Goal: Task Accomplishment & Management: Manage account settings

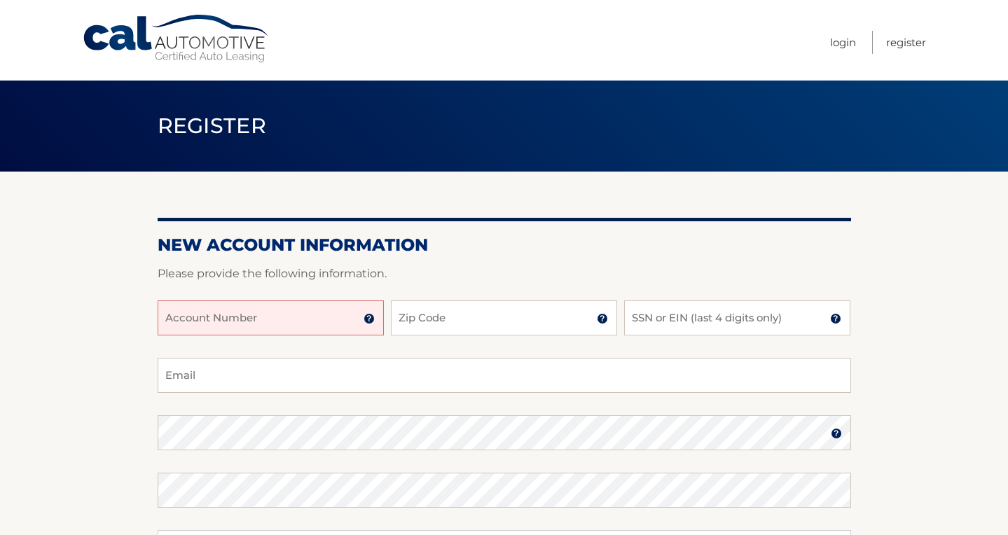
click at [370, 320] on img at bounding box center [369, 318] width 11 height 11
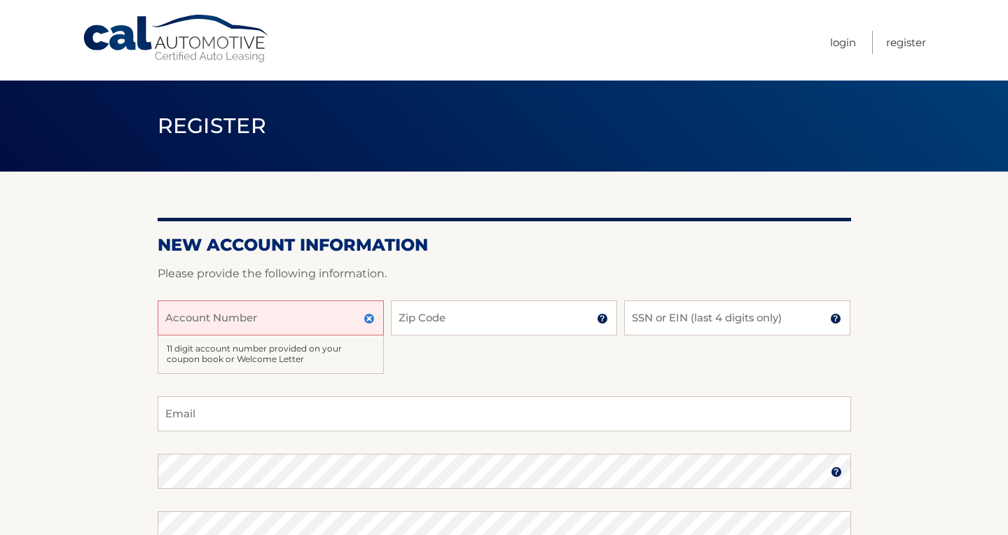
click at [174, 318] on input "Account Number" at bounding box center [271, 318] width 226 height 35
type input "44456026162"
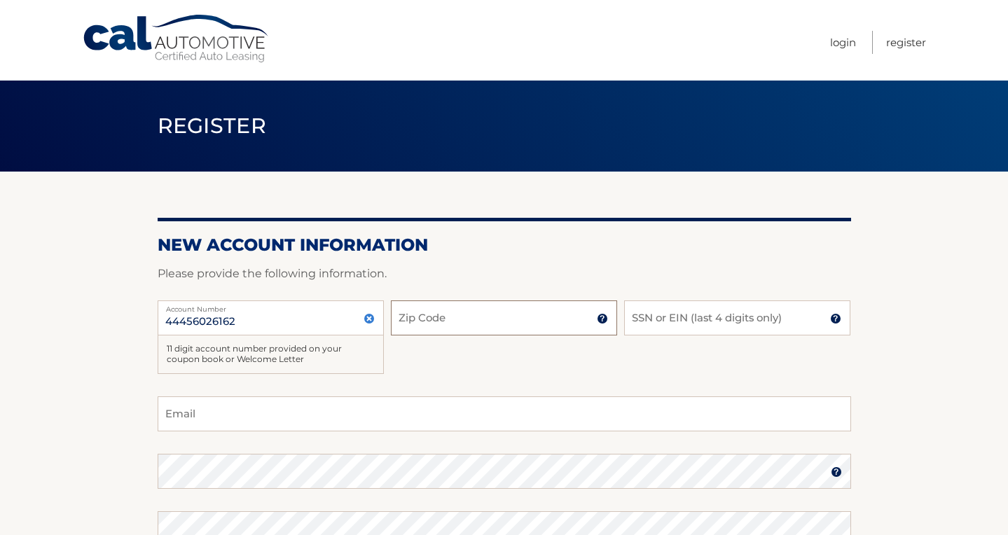
click at [460, 328] on input "Zip Code" at bounding box center [504, 318] width 226 height 35
type input "08029"
click at [628, 322] on input "SSN or EIN (last 4 digits only)" at bounding box center [737, 318] width 226 height 35
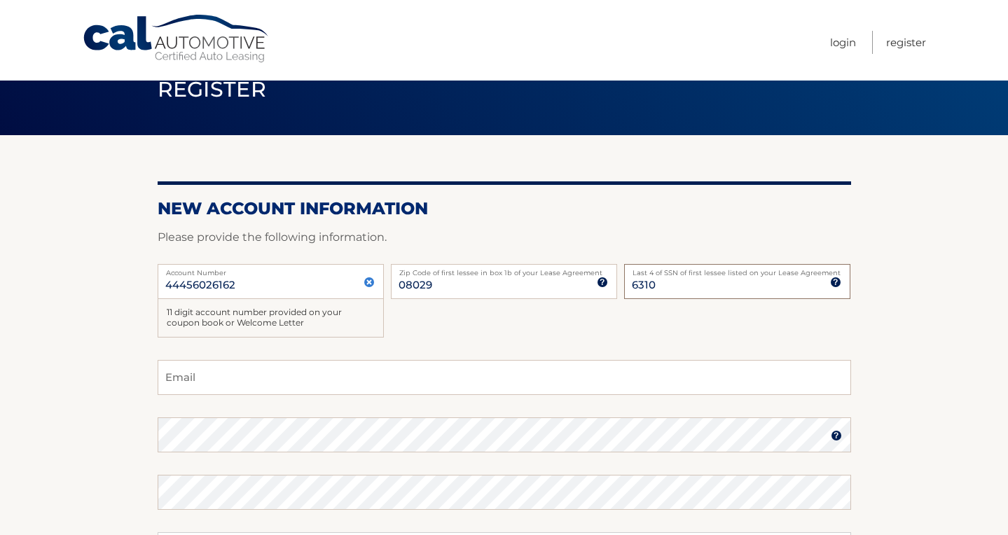
type input "6310"
click at [196, 378] on input "Email" at bounding box center [505, 377] width 694 height 35
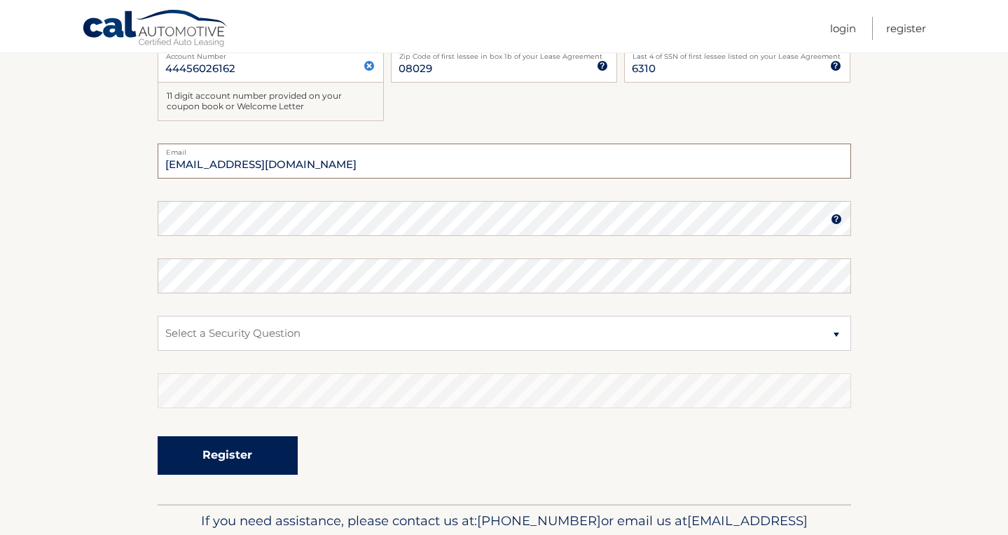
scroll to position [326, 0]
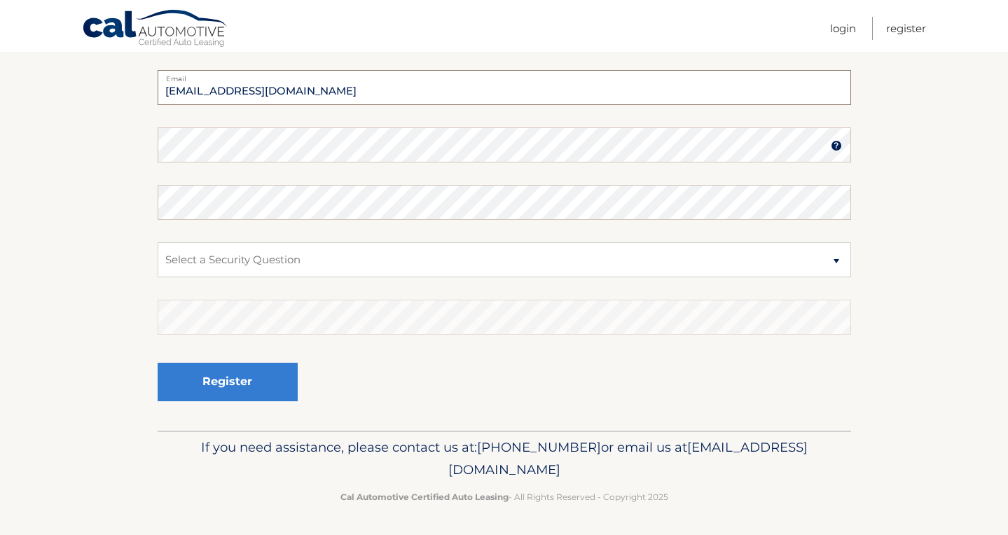
type input "gailgougon@comcast.net"
click at [836, 146] on img at bounding box center [836, 146] width 11 height 11
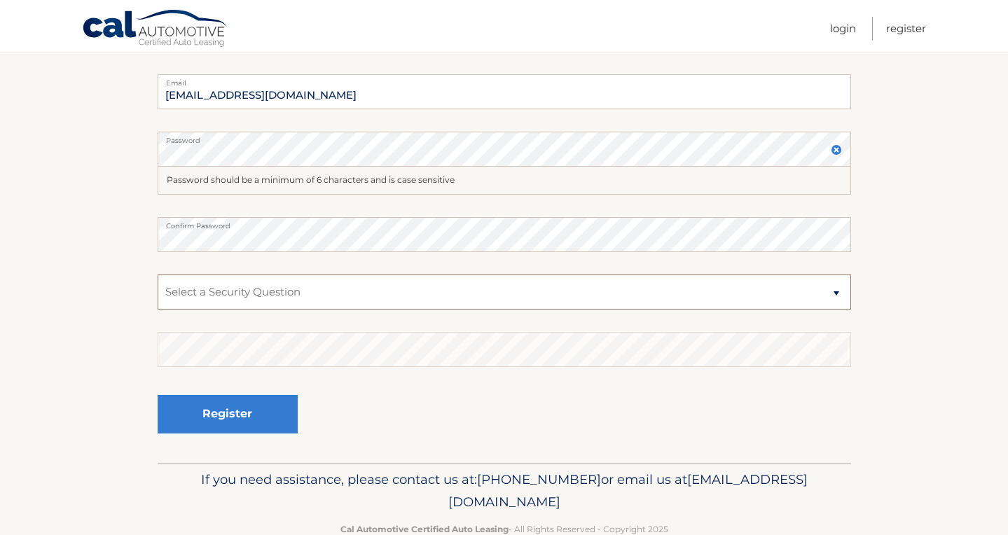
scroll to position [324, 1]
select select "4"
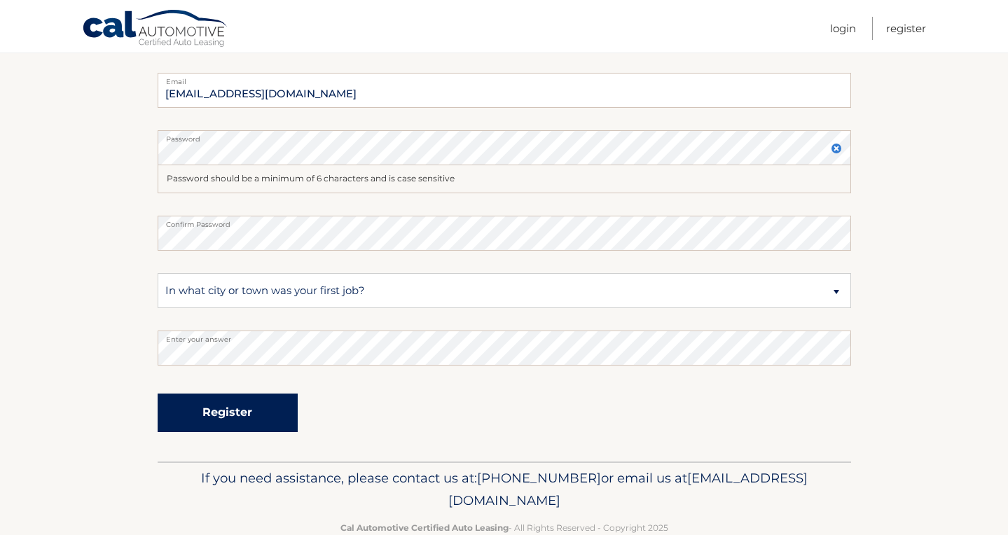
click at [249, 411] on button "Register" at bounding box center [228, 413] width 140 height 39
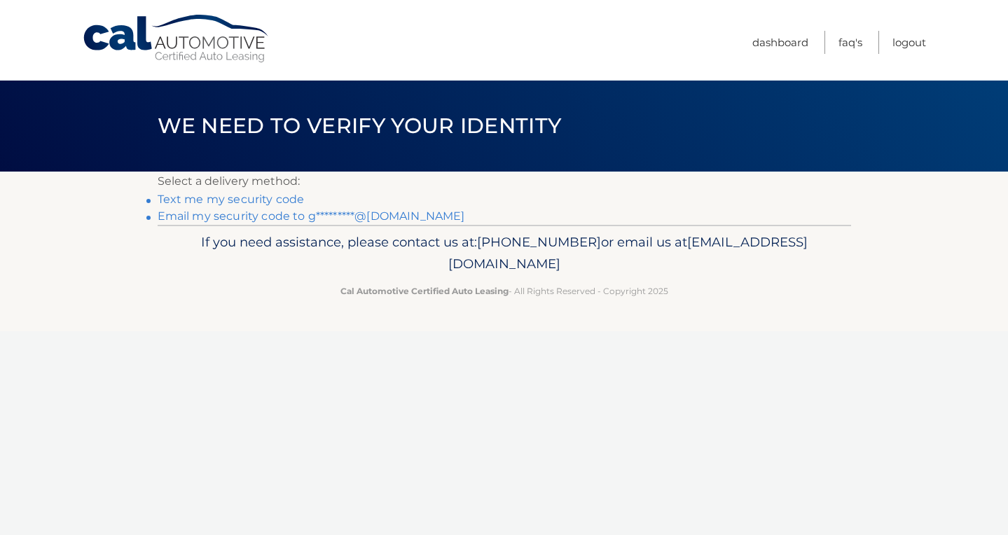
click at [235, 200] on link "Text me my security code" at bounding box center [231, 199] width 147 height 13
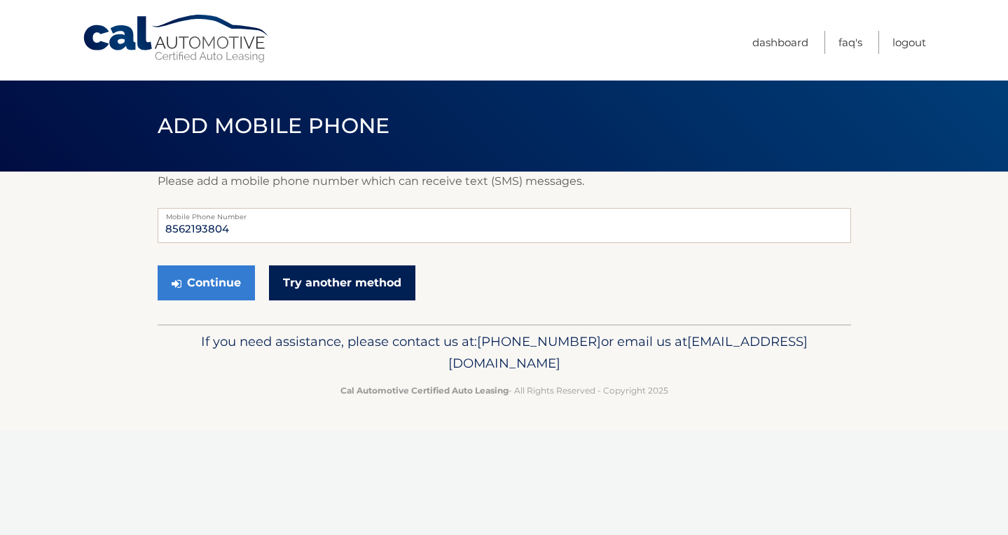
click at [330, 282] on link "Try another method" at bounding box center [342, 283] width 146 height 35
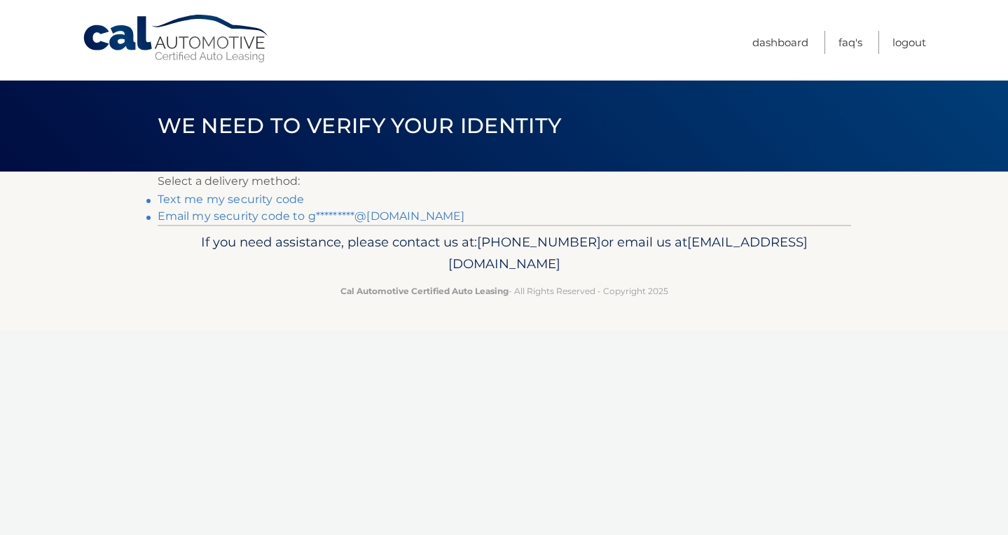
click at [270, 217] on link "Email my security code to g*********@comcast.net" at bounding box center [312, 215] width 308 height 13
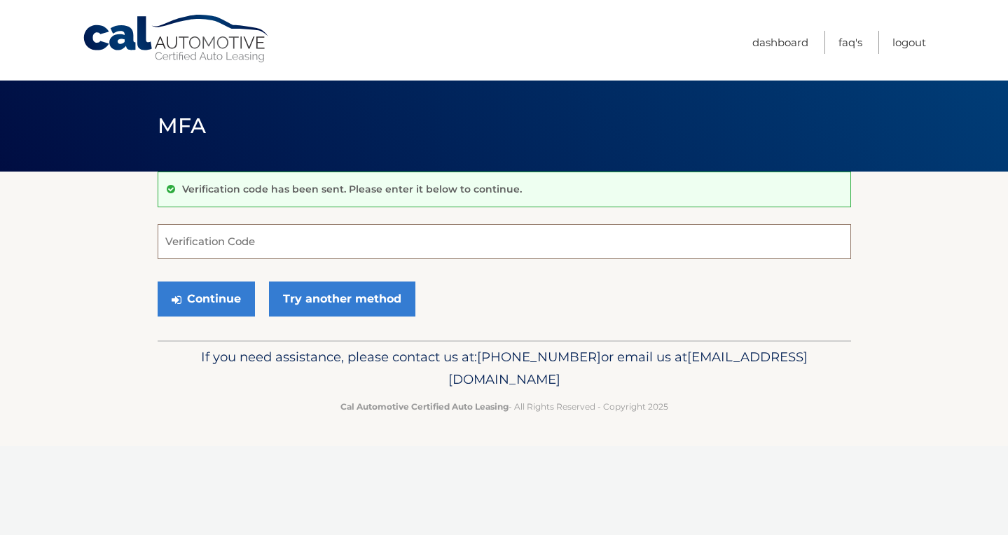
click at [170, 245] on input "Verification Code" at bounding box center [505, 241] width 694 height 35
type input "260642"
click at [215, 300] on button "Continue" at bounding box center [206, 299] width 97 height 35
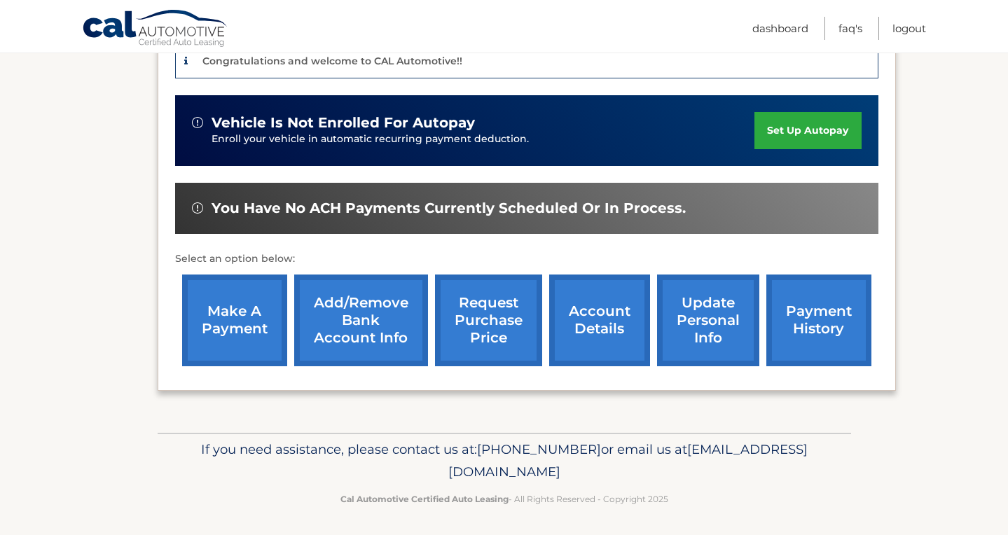
scroll to position [362, 0]
click at [371, 326] on link "Add/Remove bank account info" at bounding box center [361, 321] width 134 height 92
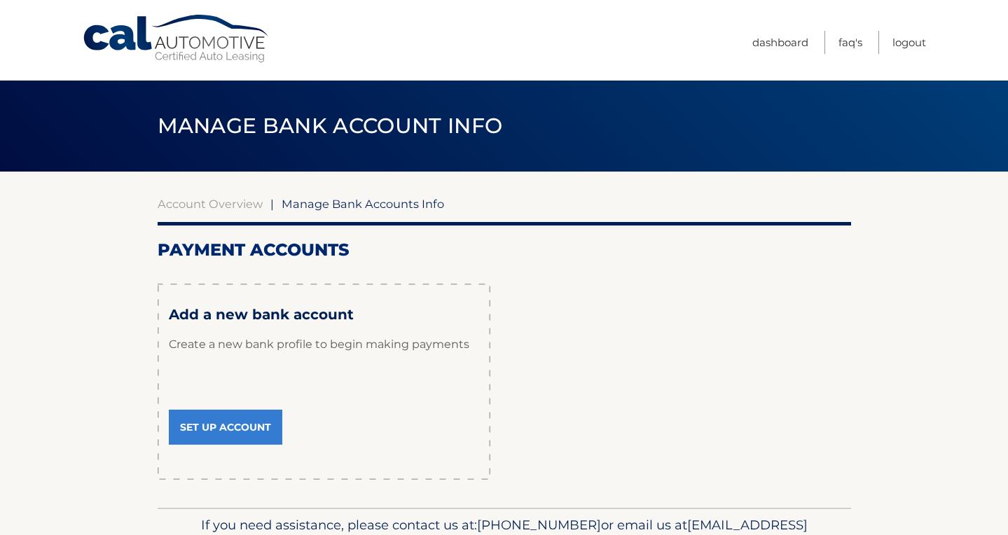
click at [219, 427] on link "Set Up Account" at bounding box center [226, 427] width 114 height 35
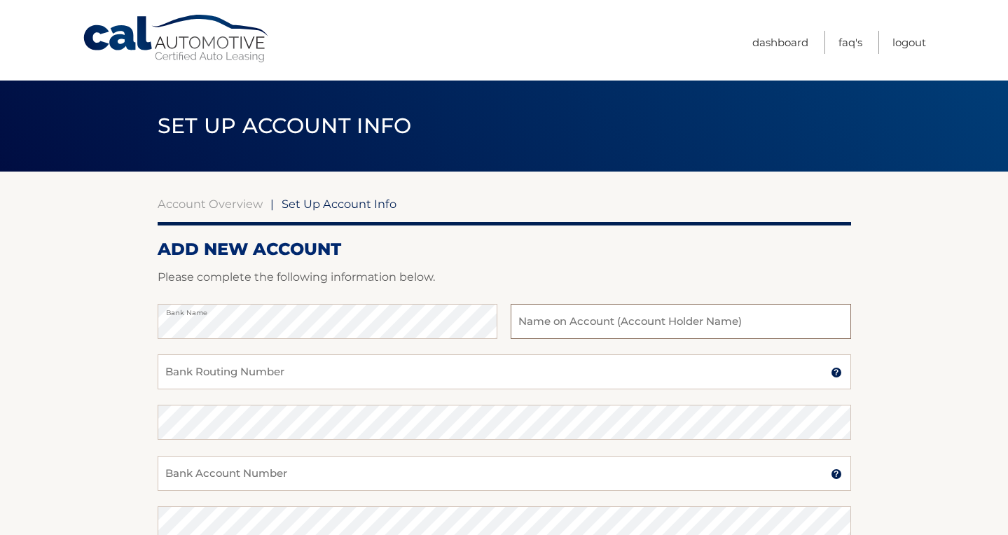
click at [577, 323] on input "text" at bounding box center [681, 321] width 340 height 35
type input "[PERSON_NAME]"
click at [188, 369] on input "Bank Routing Number" at bounding box center [505, 372] width 694 height 35
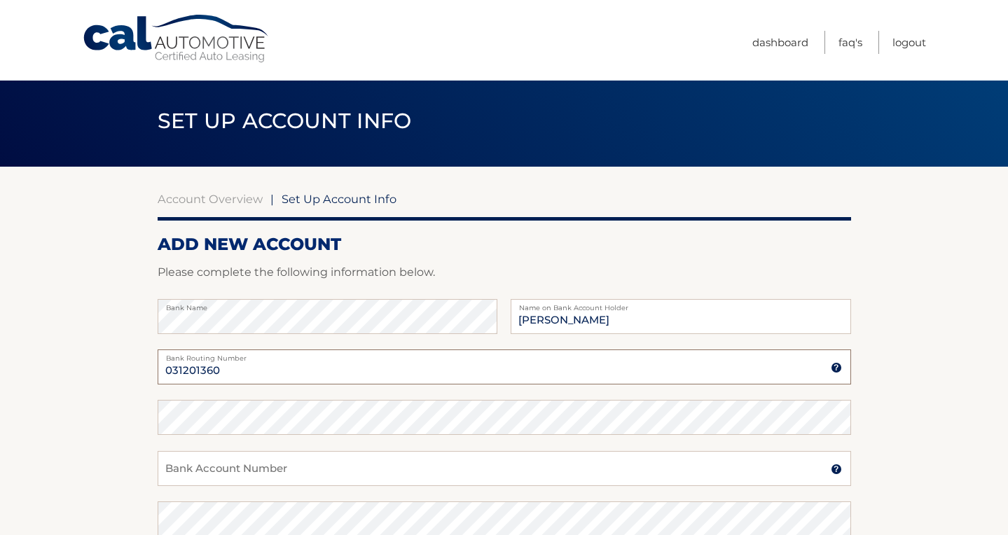
scroll to position [5, 0]
type input "031201360"
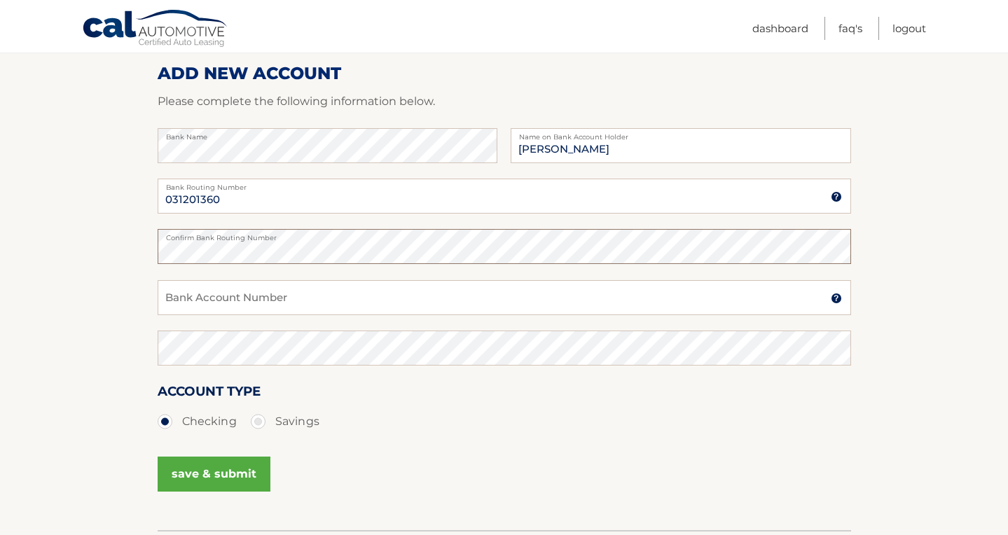
scroll to position [180, 0]
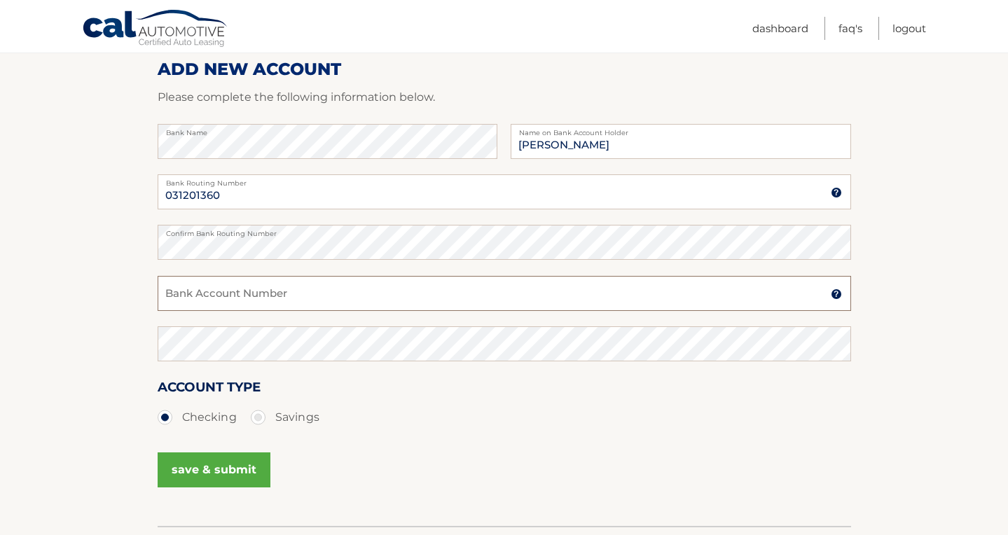
click at [186, 286] on input "Bank Account Number" at bounding box center [505, 293] width 694 height 35
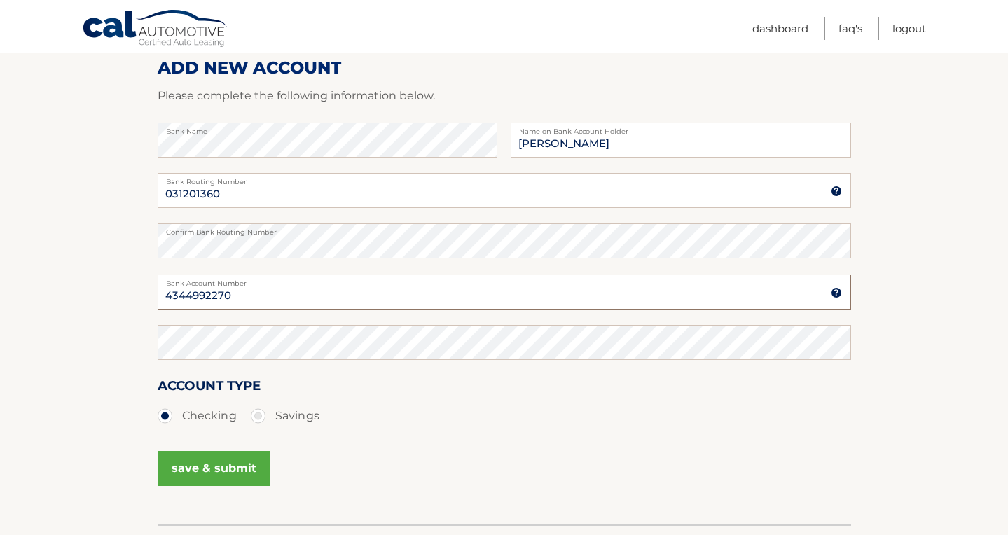
scroll to position [181, 0]
type input "4344992270"
click at [211, 462] on button "save & submit" at bounding box center [214, 468] width 113 height 35
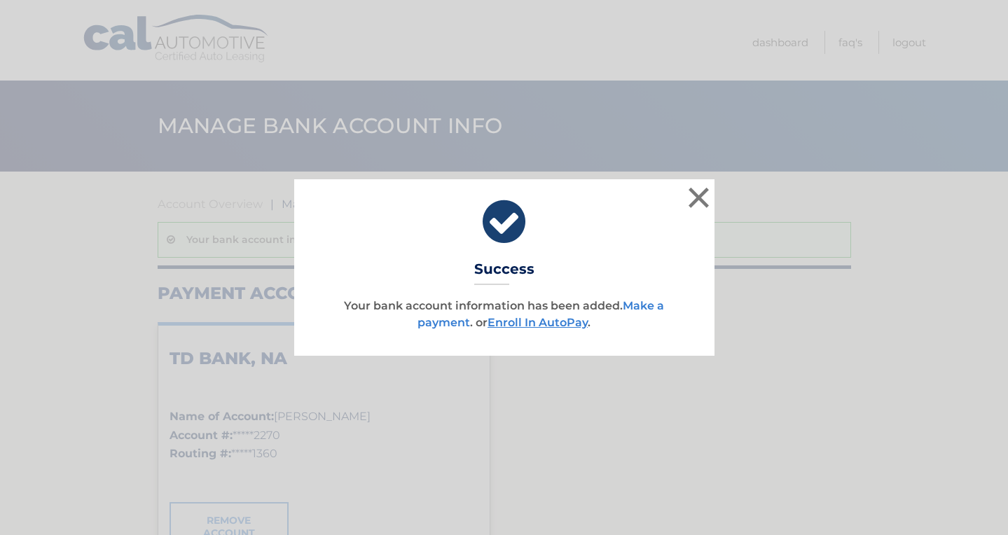
click at [441, 321] on link "Make a payment" at bounding box center [541, 314] width 247 height 30
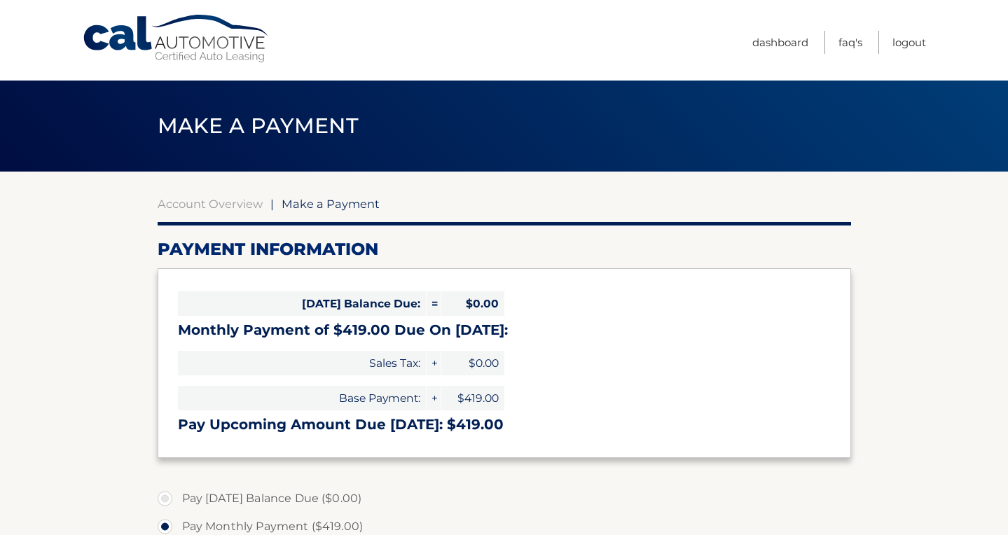
select select "ZjczYWYzOGUtZjEyNS00OWNkLWFmZDgtZjY4YTY4ZmU1Y2Zi"
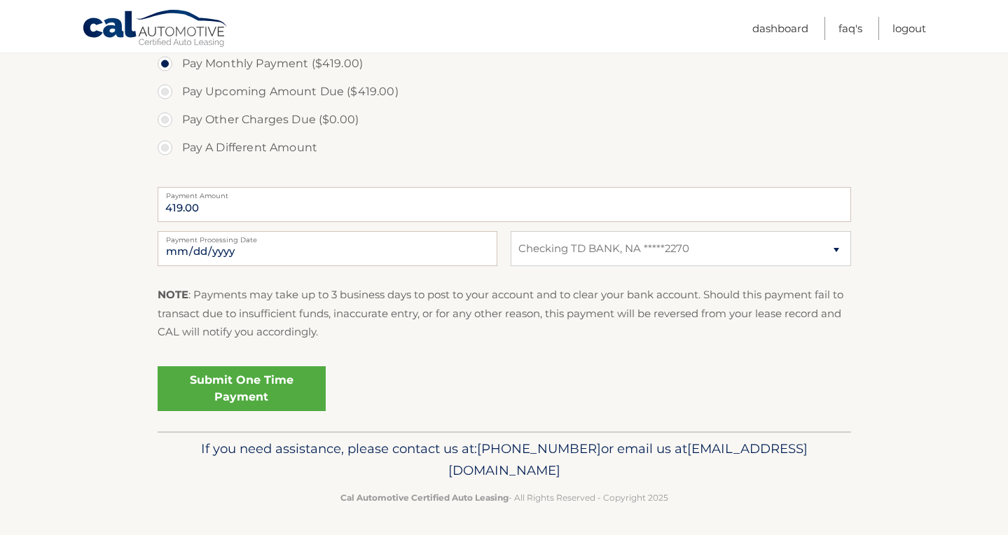
scroll to position [462, 0]
click at [247, 389] on link "Submit One Time Payment" at bounding box center [242, 389] width 168 height 45
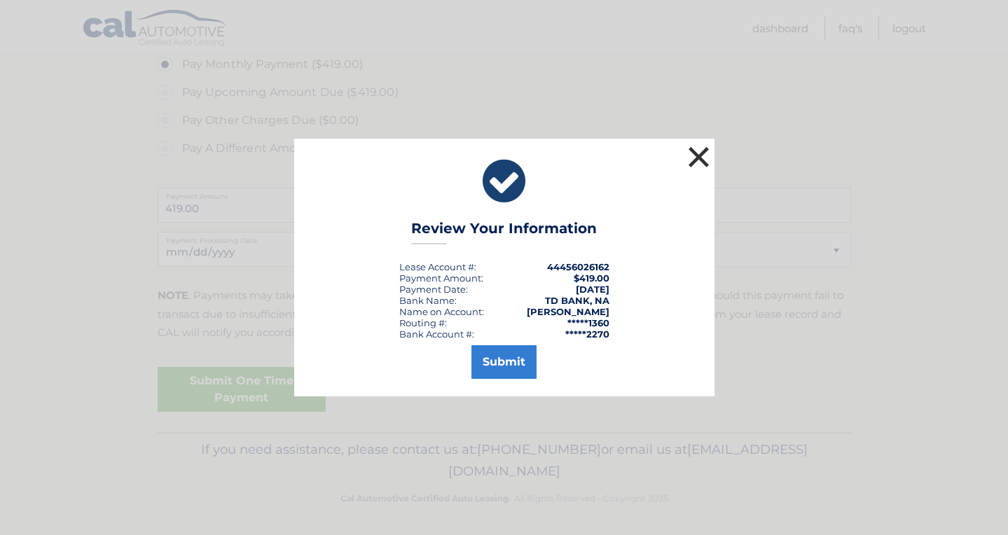
click at [698, 163] on button "×" at bounding box center [699, 157] width 28 height 28
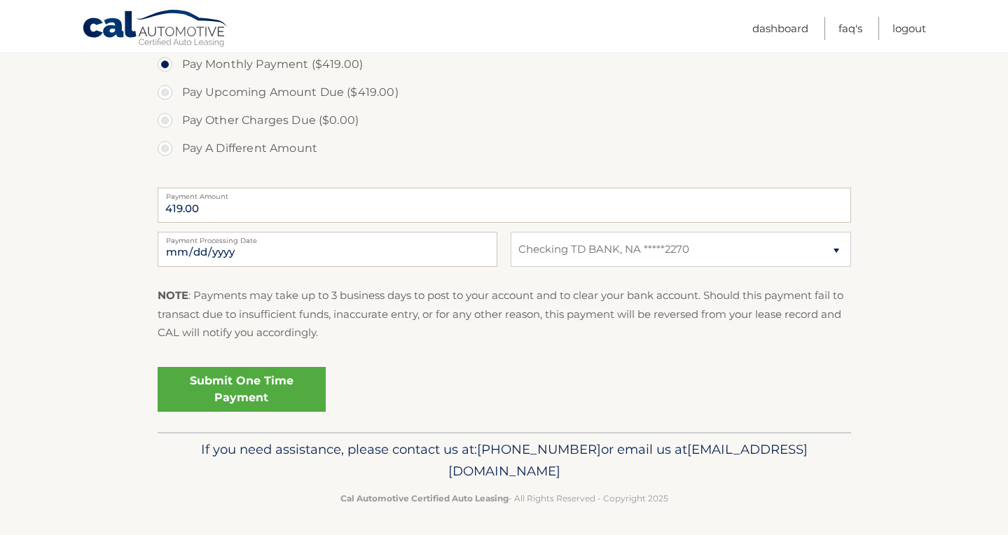
click at [248, 387] on link "Submit One Time Payment" at bounding box center [242, 389] width 168 height 45
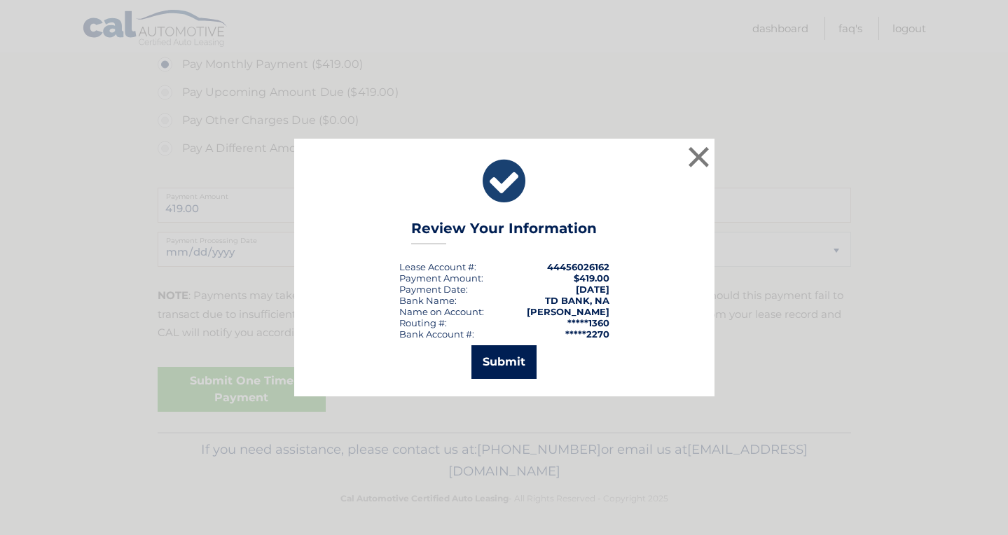
click at [509, 358] on button "Submit" at bounding box center [504, 362] width 65 height 34
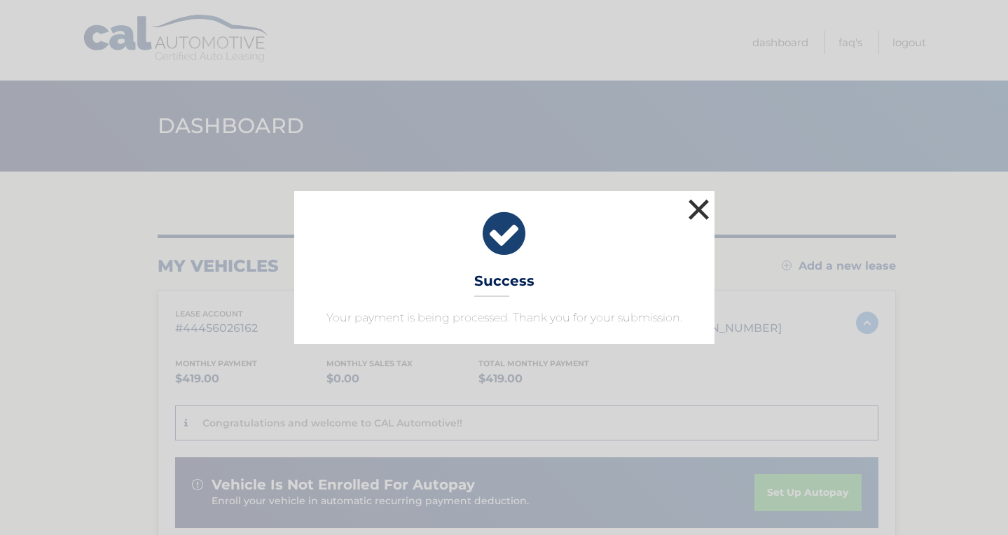
click at [696, 206] on button "×" at bounding box center [699, 209] width 28 height 28
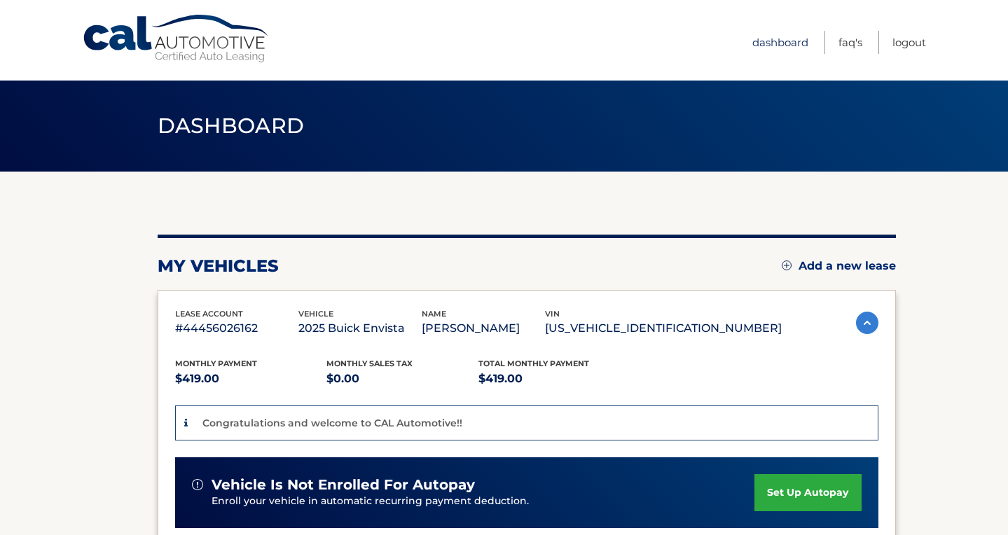
click at [784, 43] on link "Dashboard" at bounding box center [780, 42] width 56 height 23
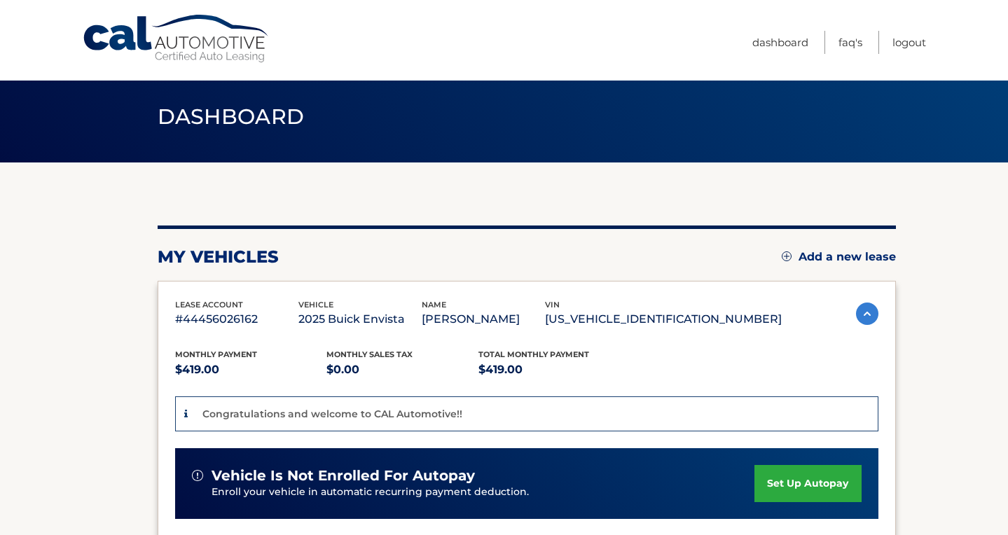
scroll to position [17, 1]
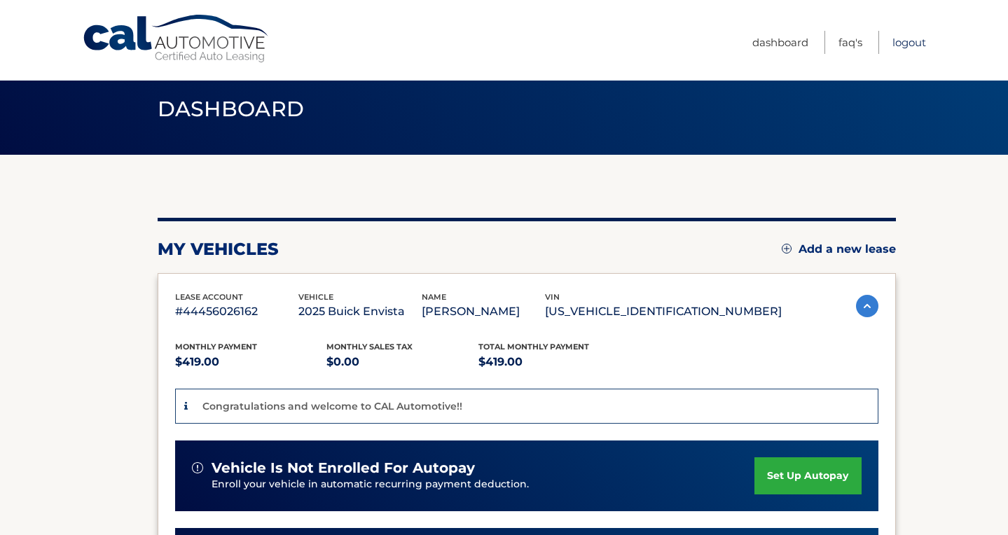
click at [907, 44] on link "Logout" at bounding box center [910, 42] width 34 height 23
